Goal: Task Accomplishment & Management: Use online tool/utility

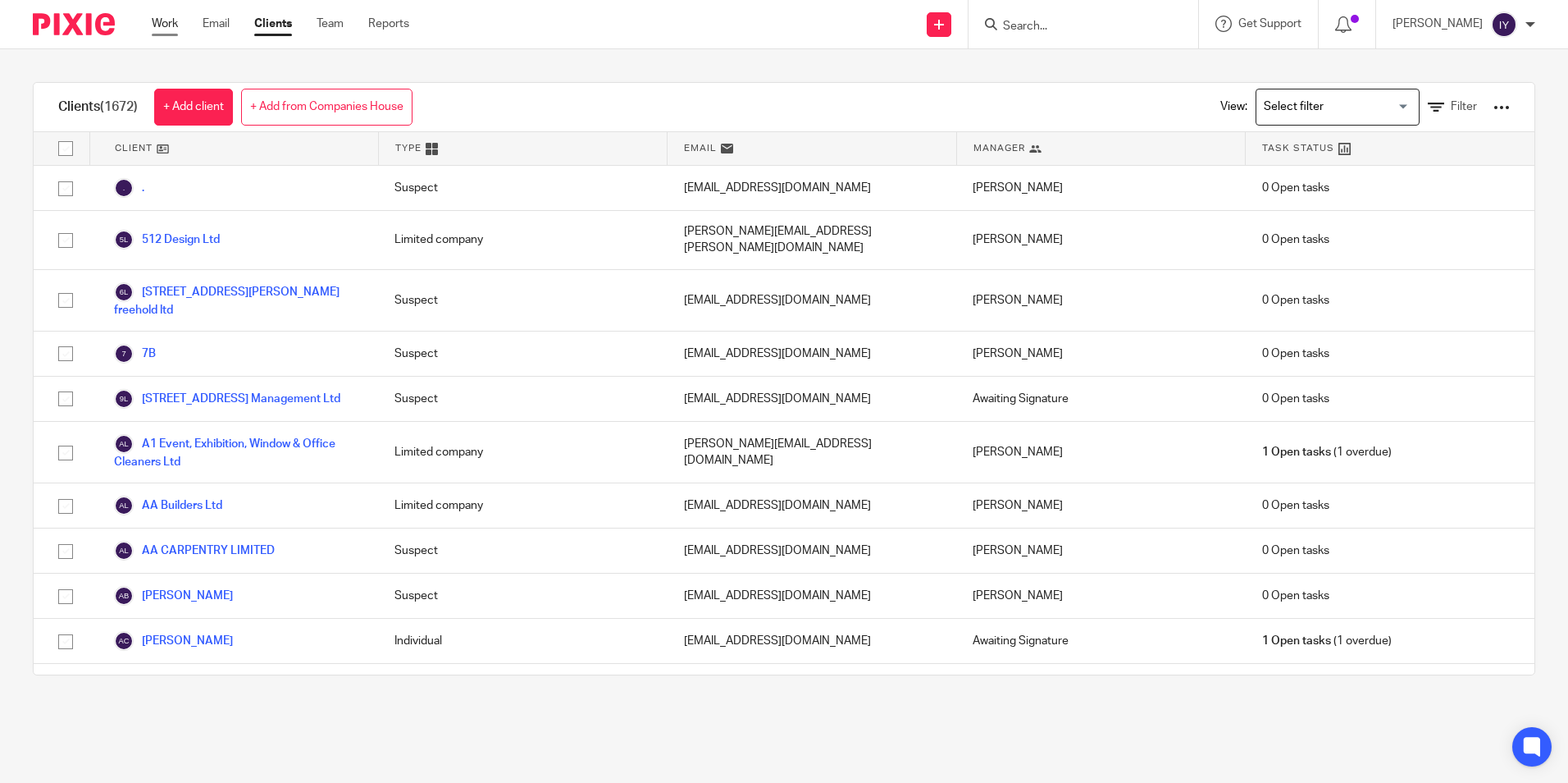
click at [165, 26] on link "Work" at bounding box center [165, 24] width 26 height 17
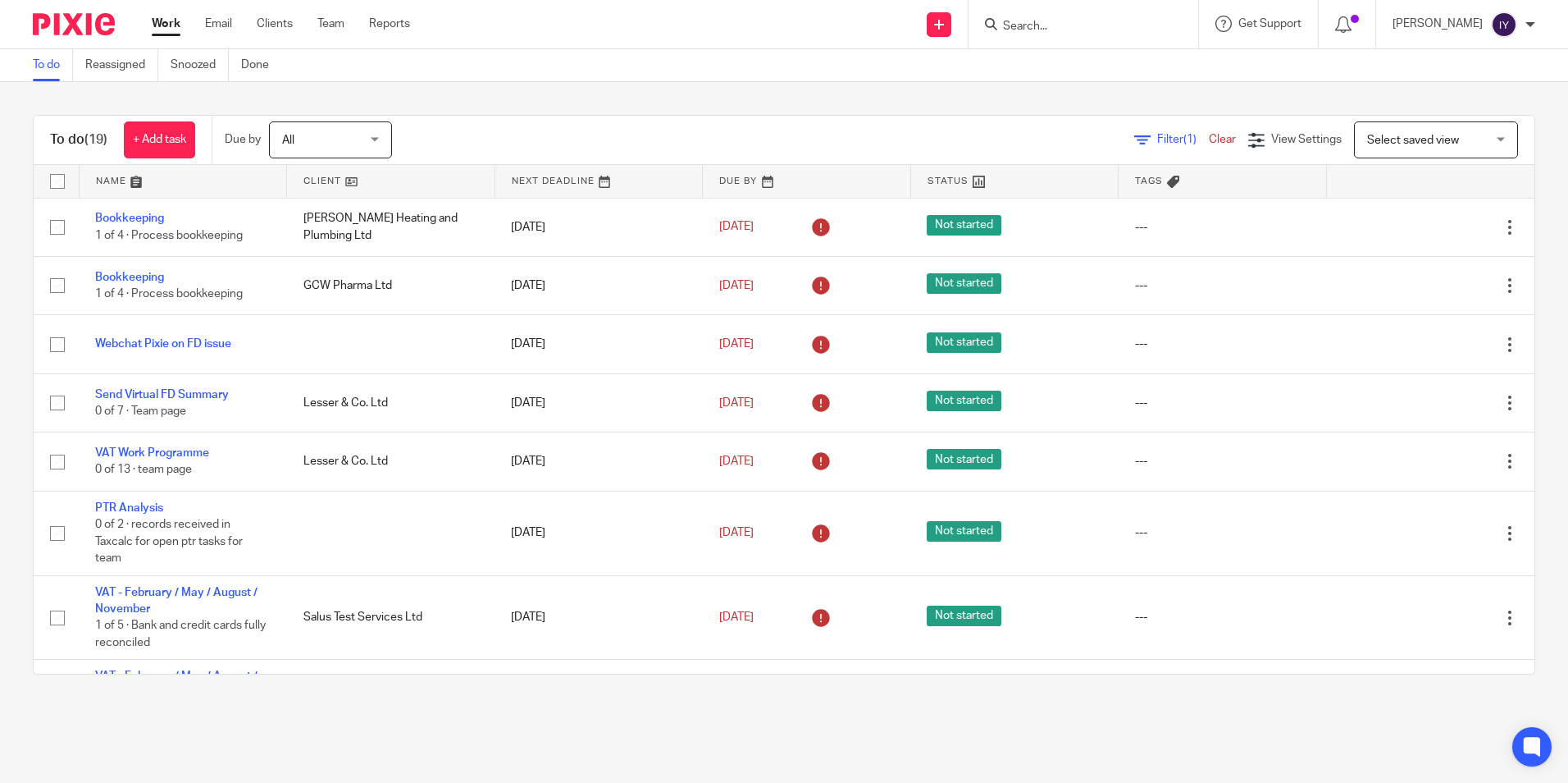
click at [186, 159] on div "To do (19) + Add task" at bounding box center [123, 139] width 178 height 49
click at [183, 143] on link "+ Add task" at bounding box center [159, 139] width 72 height 37
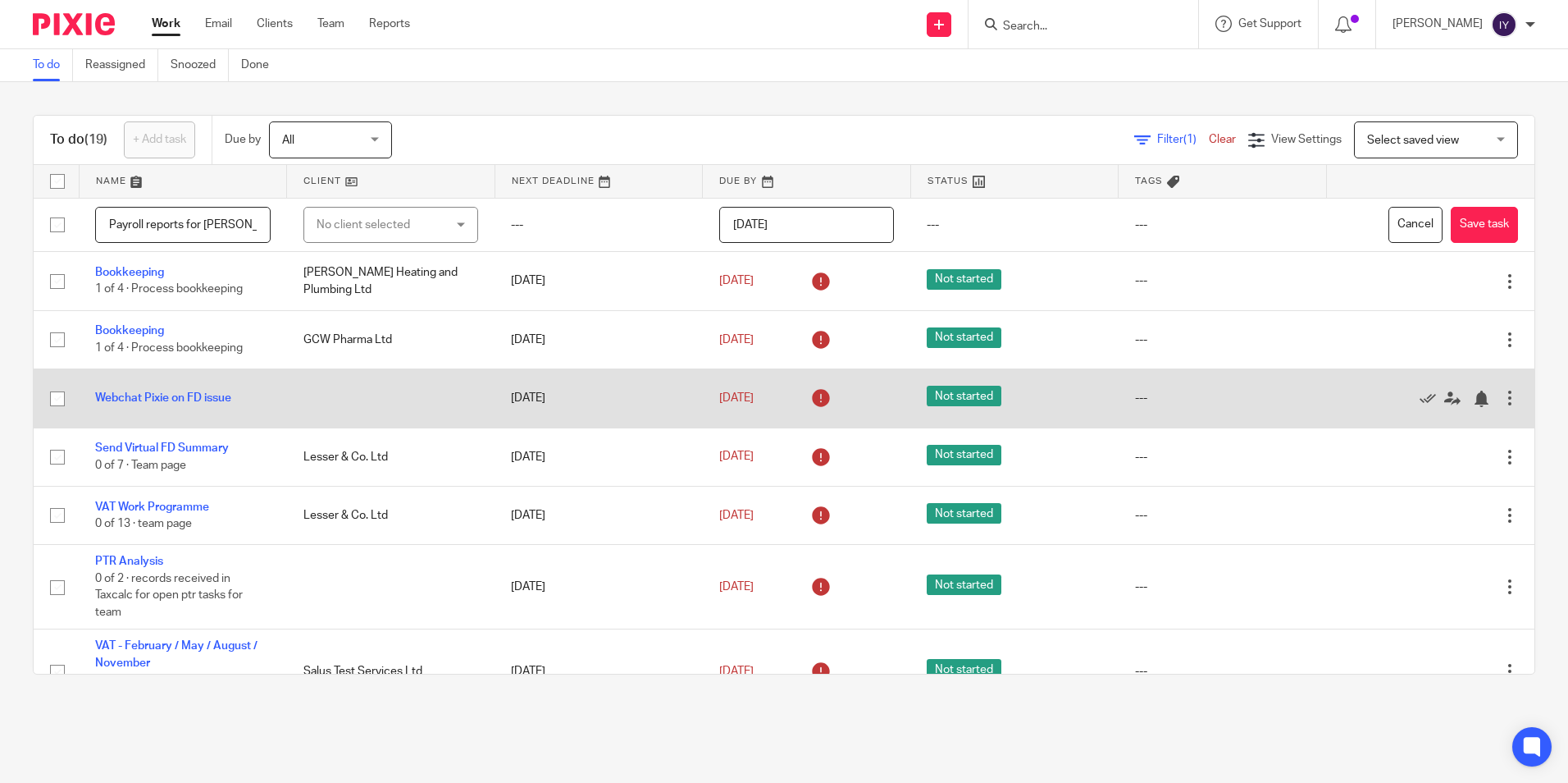
type input "Payroll reports for Karen"
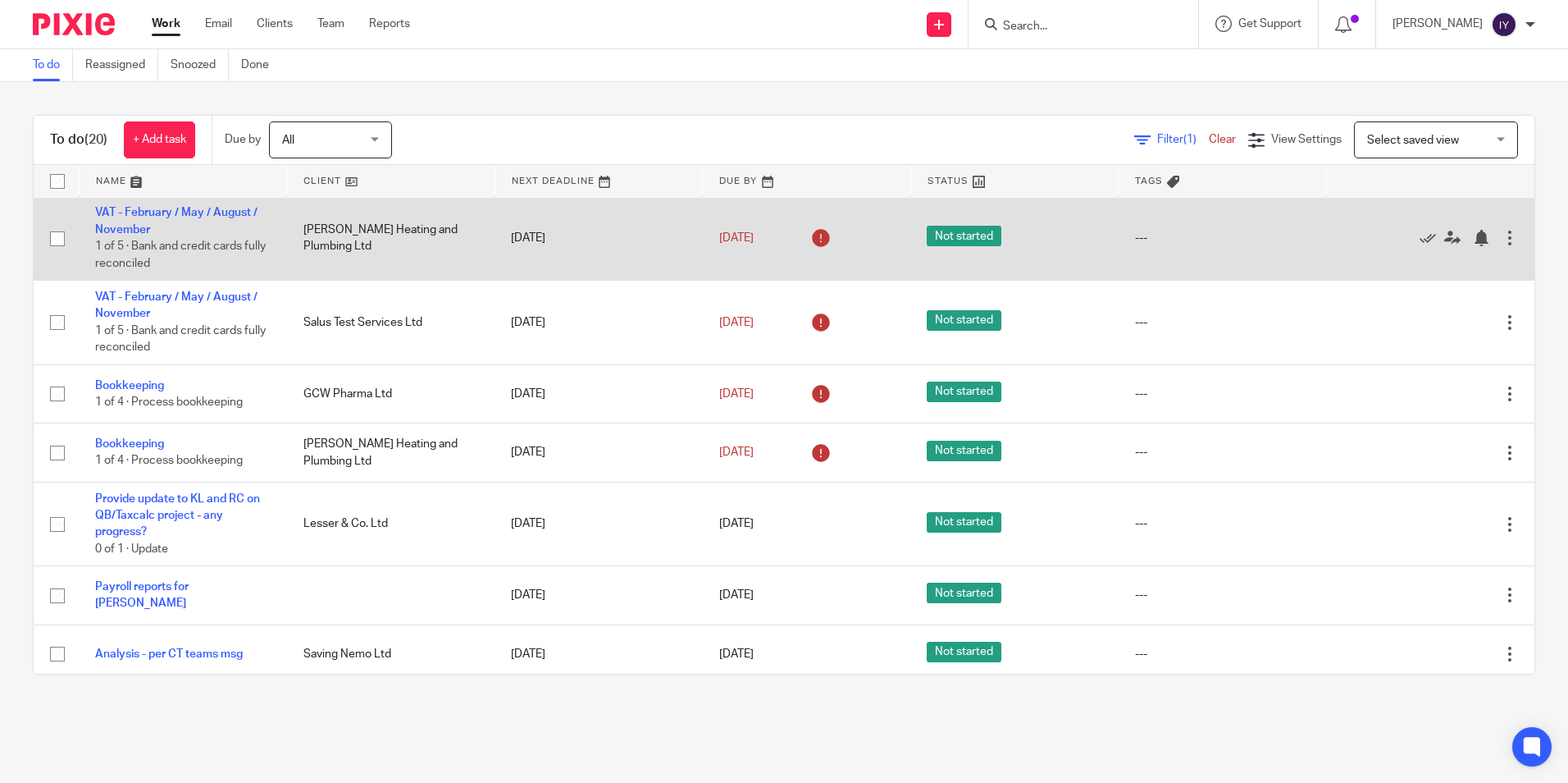
scroll to position [954, 0]
